Goal: Navigation & Orientation: Find specific page/section

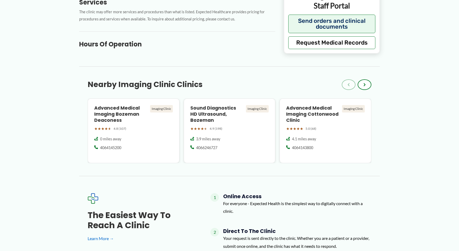
scroll to position [265, 0]
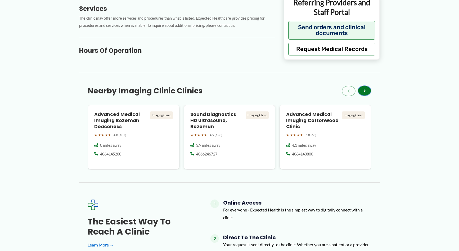
click at [365, 87] on span "›" at bounding box center [365, 90] width 2 height 6
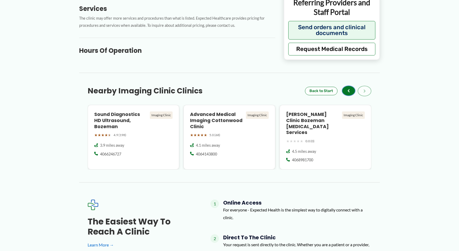
click at [347, 85] on button "‹" at bounding box center [349, 90] width 14 height 11
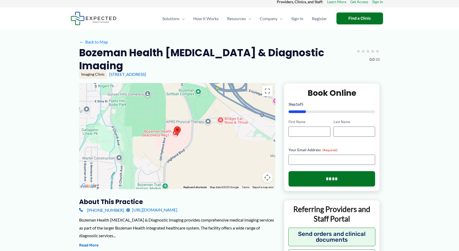
scroll to position [0, 0]
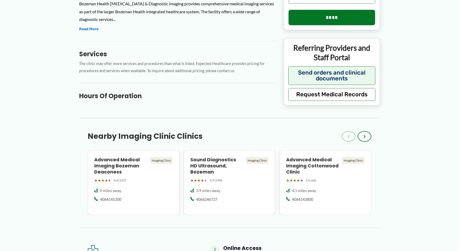
scroll to position [238, 0]
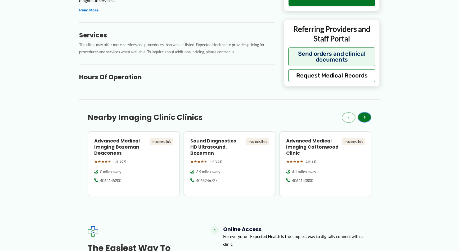
click at [364, 114] on span "›" at bounding box center [365, 117] width 2 height 6
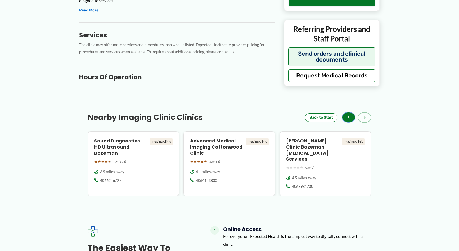
click at [346, 112] on button "‹" at bounding box center [349, 117] width 14 height 11
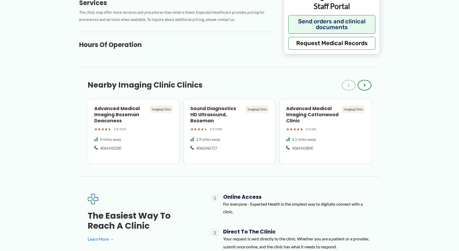
scroll to position [262, 0]
